Goal: Transaction & Acquisition: Purchase product/service

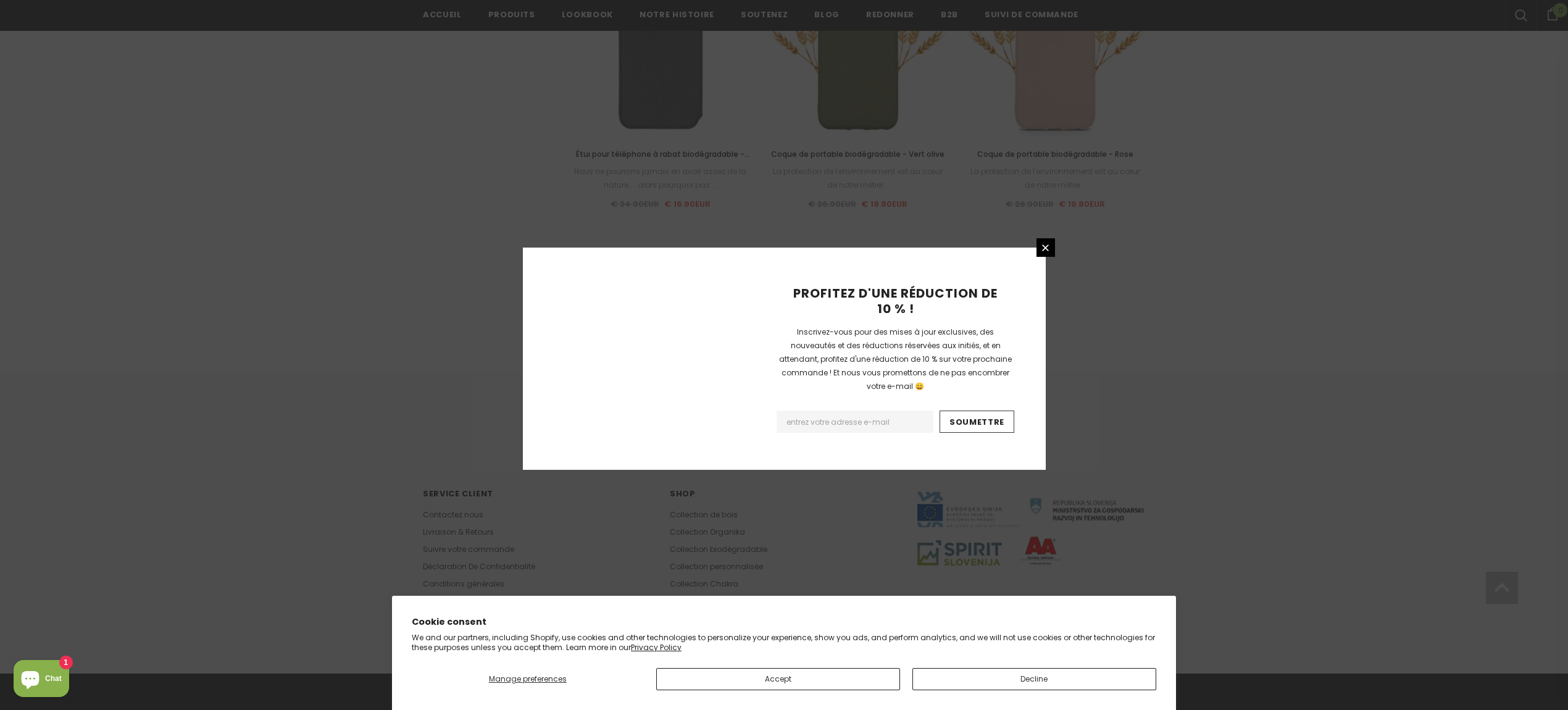
scroll to position [1242, 0]
